Goal: Check status: Check status

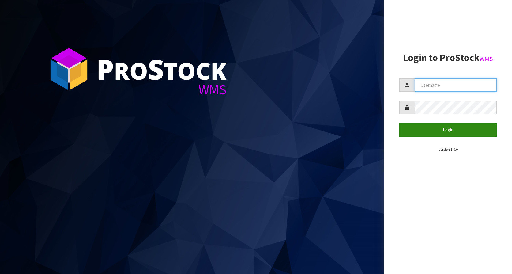
type input "KitchenAid"
click at [441, 130] on button "Login" at bounding box center [447, 129] width 97 height 13
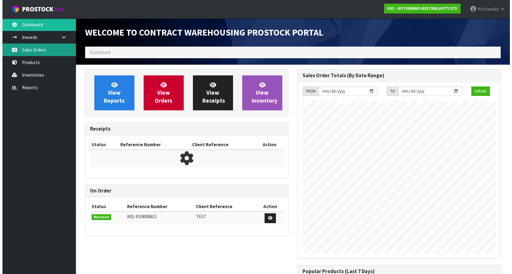
scroll to position [340, 212]
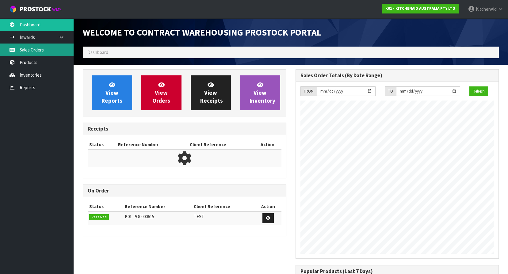
click at [34, 52] on link "Sales Orders" at bounding box center [37, 49] width 74 height 13
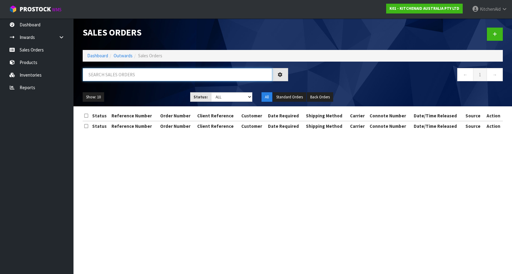
click at [141, 77] on input "text" at bounding box center [178, 74] width 190 height 13
paste input "64049472864619"
type input "64049472864619"
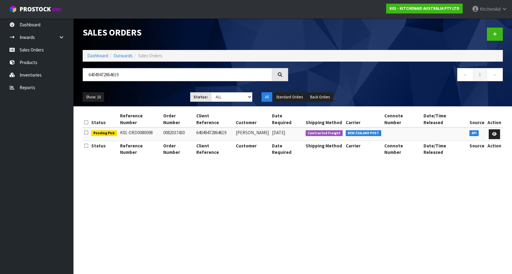
click at [415, 202] on section "Sales Orders Dashboard Outwards Sales Orders 64049472864619 ← 1 → Show: 10 5 10…" at bounding box center [256, 137] width 512 height 274
click at [493, 132] on icon at bounding box center [494, 134] width 5 height 4
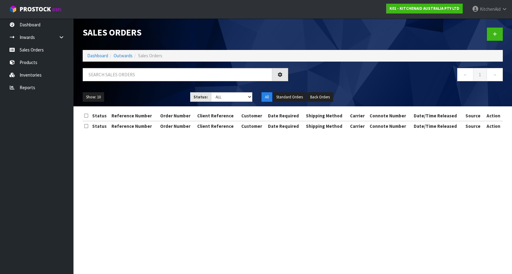
click at [215, 212] on section "Sales Orders Dashboard Outwards Sales Orders ← 1 → Show: 10 5 10 25 50 Status: …" at bounding box center [256, 137] width 512 height 274
